Goal: Find specific fact: Locate a discrete piece of known information

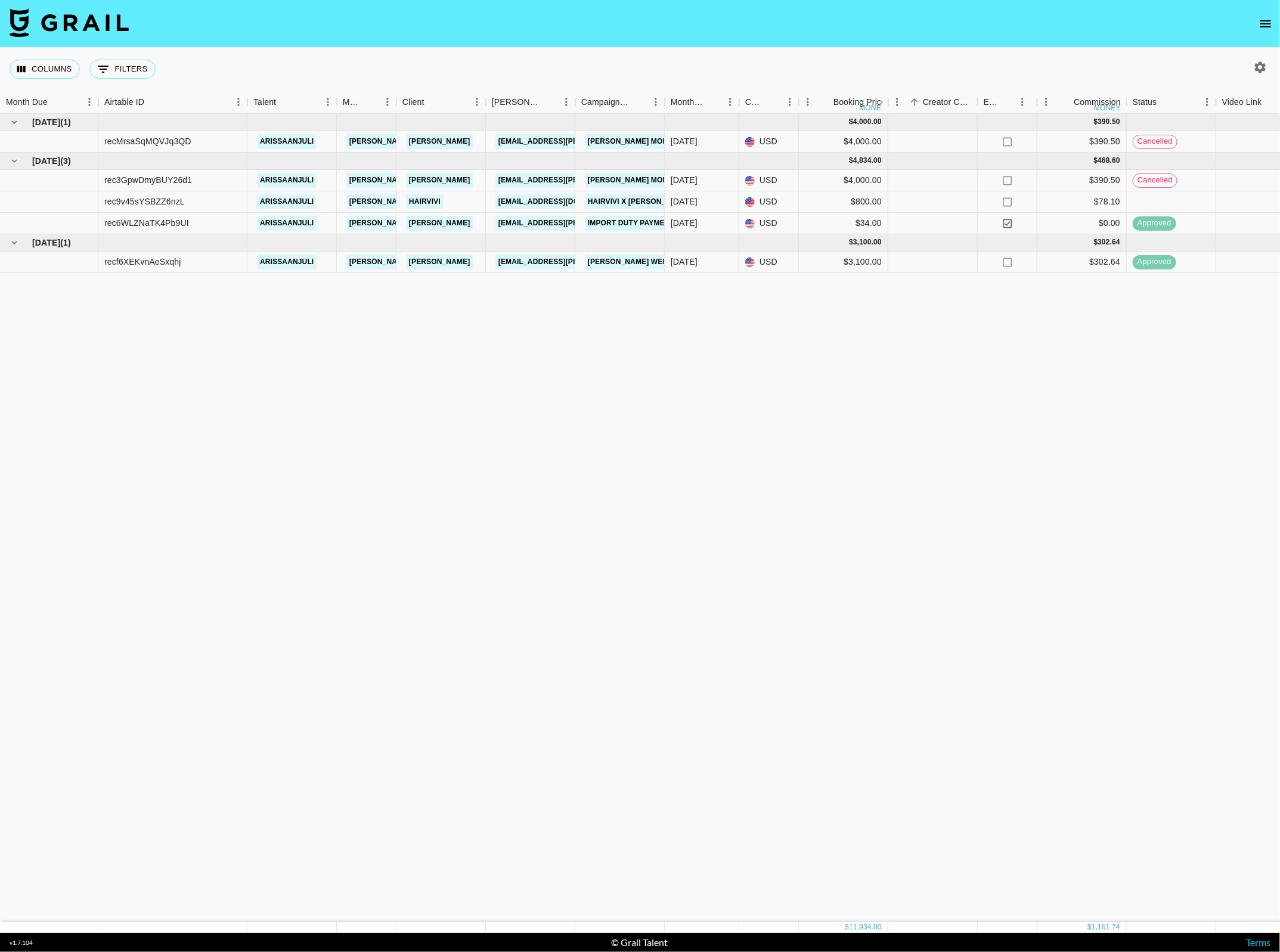
drag, startPoint x: 1278, startPoint y: 1, endPoint x: 606, endPoint y: 337, distance: 751.3
click at [606, 337] on div "[DATE] ( 1 ) $ 4,000.00 $ 390.50 recMrsaSqMQVJq3QD arissaanjuli [PERSON_NAME][E…" at bounding box center [1034, 518] width 2069 height 808
drag, startPoint x: 198, startPoint y: 227, endPoint x: 101, endPoint y: 225, distance: 97.0
click at [101, 225] on div "rec6WLZNaTK4Pb9UI" at bounding box center [172, 223] width 149 height 21
copy div "rec6WLZNaTK4Pb9UI"
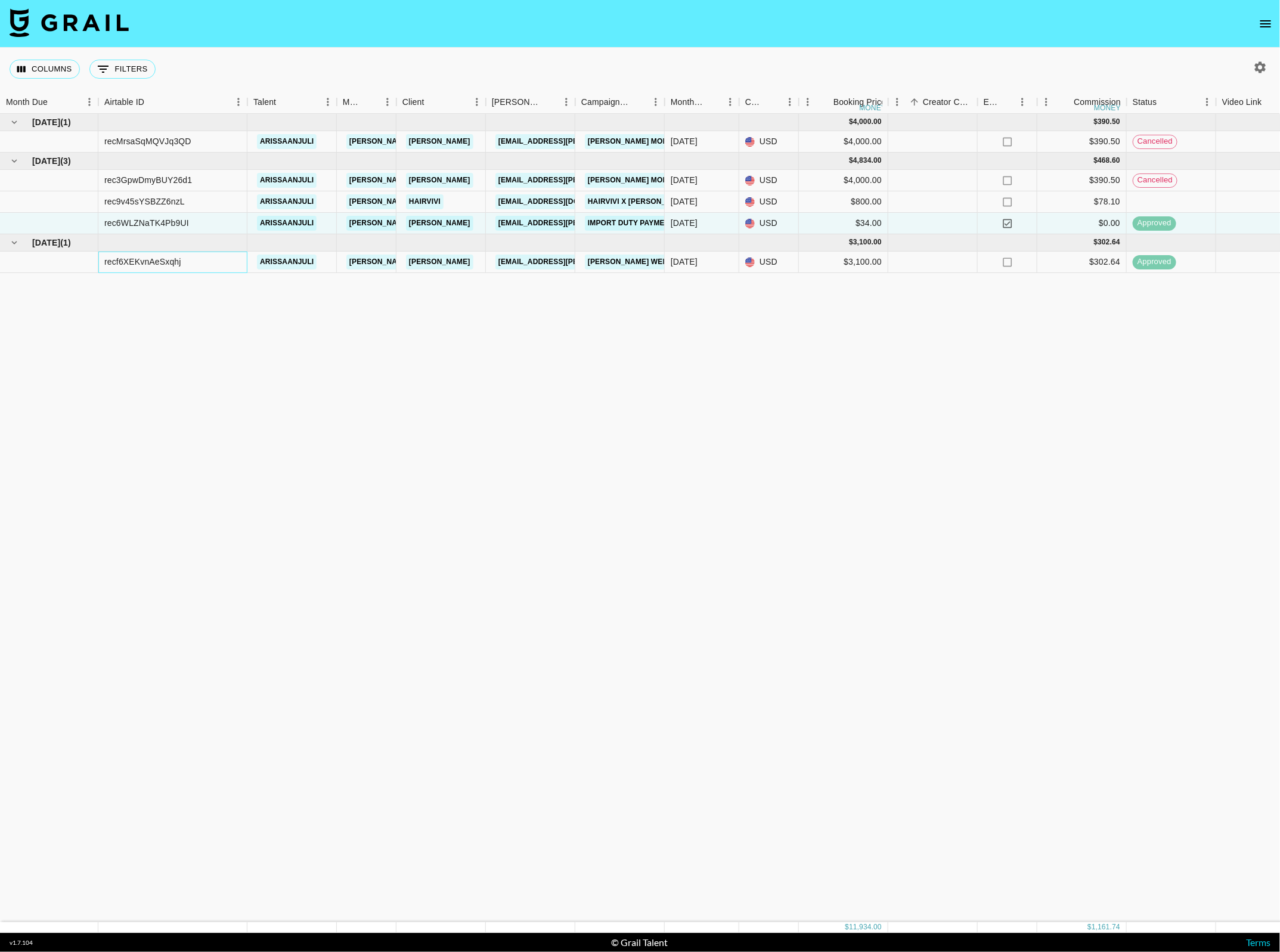
click at [154, 261] on div "recf6XEKvnAeSxqhj" at bounding box center [143, 261] width 77 height 12
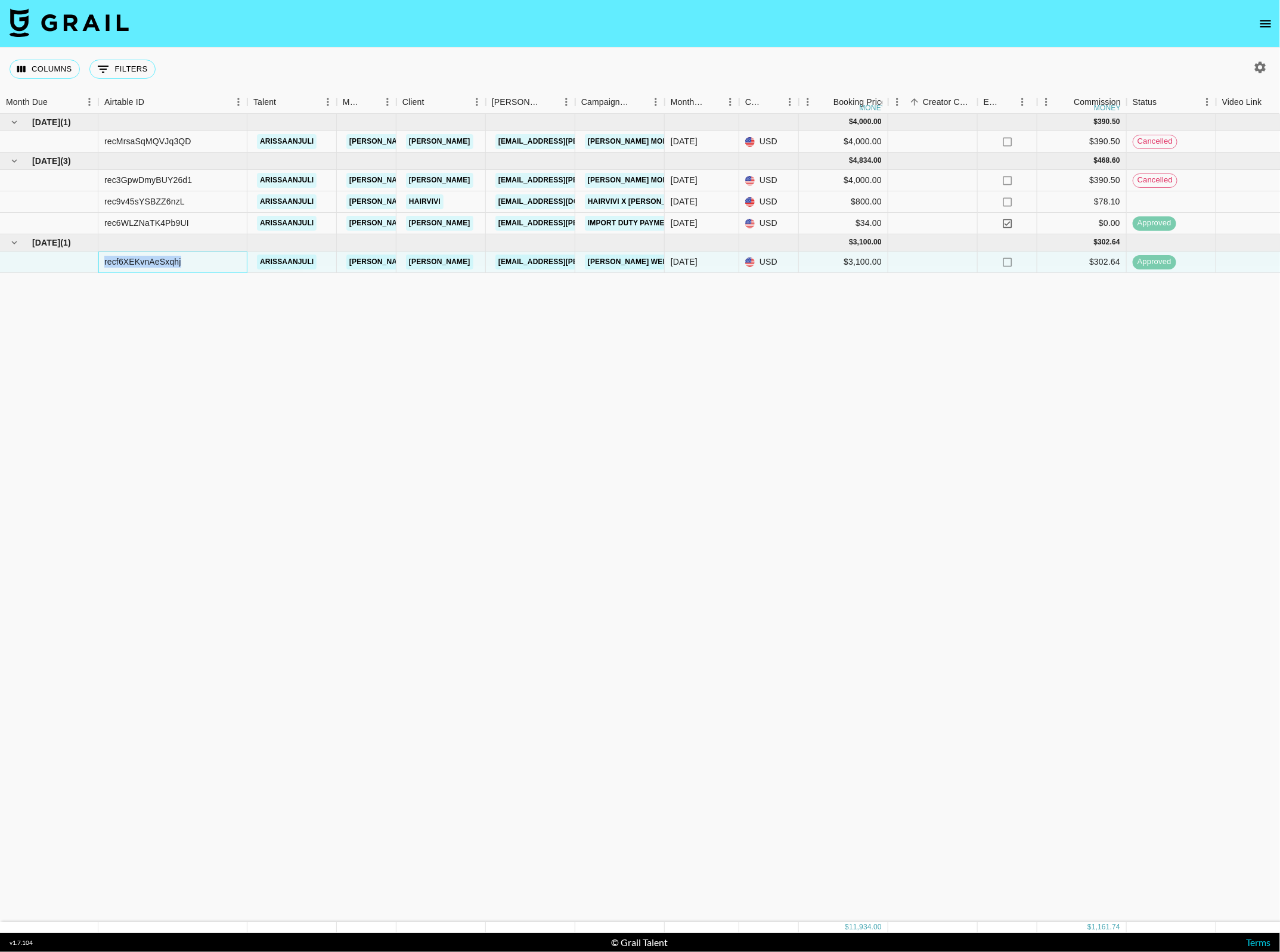
click at [154, 261] on div "recf6XEKvnAeSxqhj" at bounding box center [143, 261] width 77 height 12
copy div "recf6XEKvnAeSxqhj"
